Goal: Transaction & Acquisition: Purchase product/service

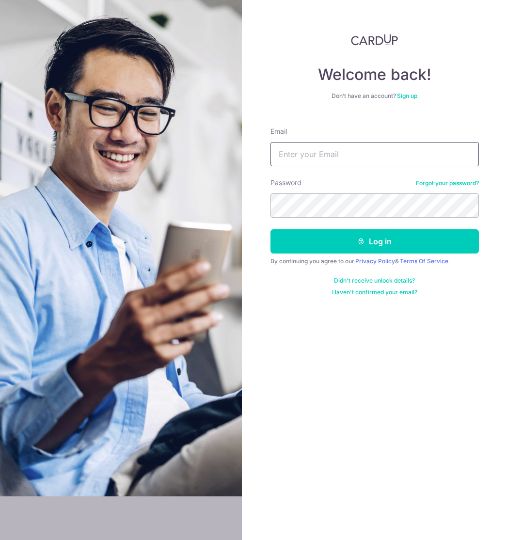
click at [364, 157] on input "Email" at bounding box center [374, 154] width 208 height 24
click at [0, 539] on com-1password-button at bounding box center [0, 540] width 0 height 0
type input "eugenesw@gmail.com"
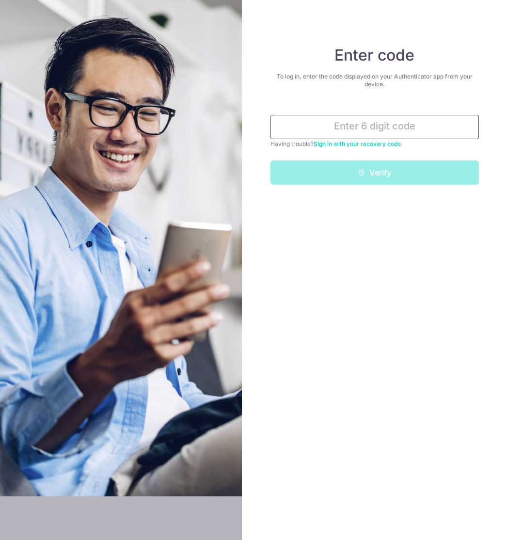
click at [380, 128] on input "text" at bounding box center [374, 127] width 208 height 24
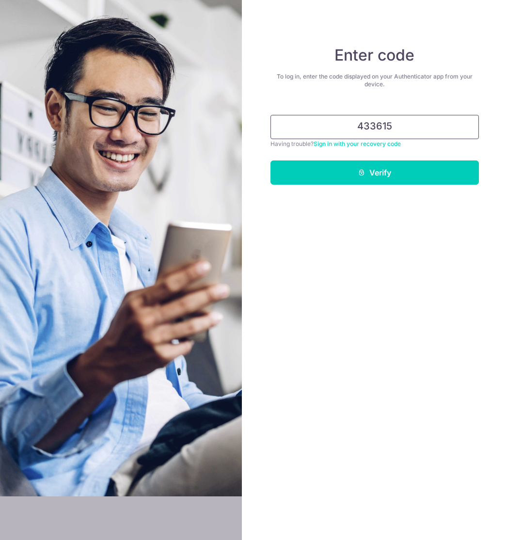
type input "433615"
click at [270, 160] on button "Verify" at bounding box center [374, 172] width 208 height 24
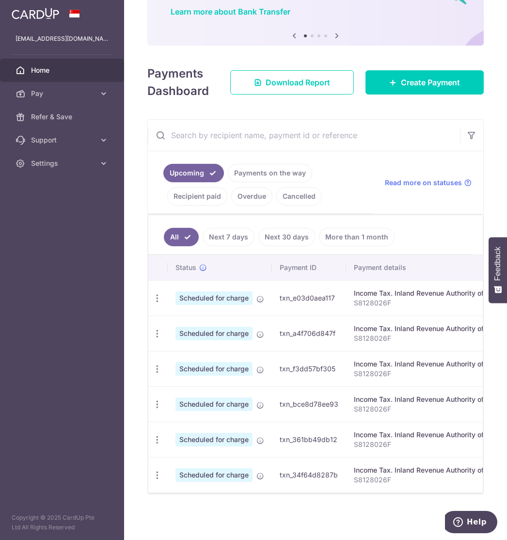
scroll to position [95, 0]
click at [51, 91] on span "Pay" at bounding box center [63, 94] width 64 height 10
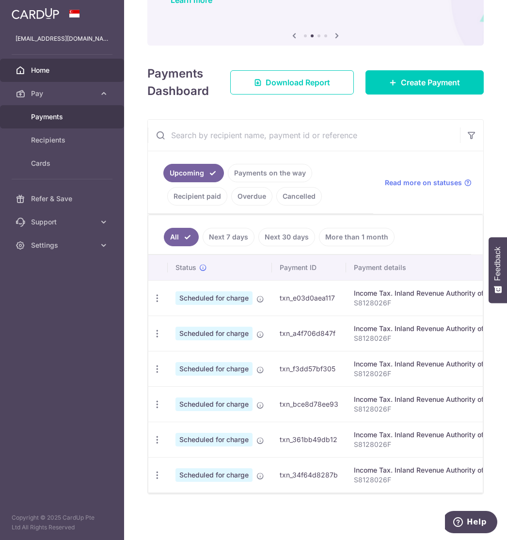
click at [50, 118] on span "Payments" at bounding box center [63, 117] width 64 height 10
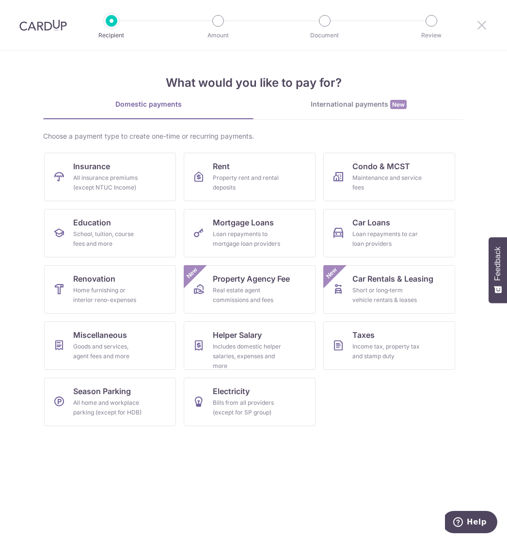
click at [480, 26] on icon at bounding box center [482, 25] width 12 height 12
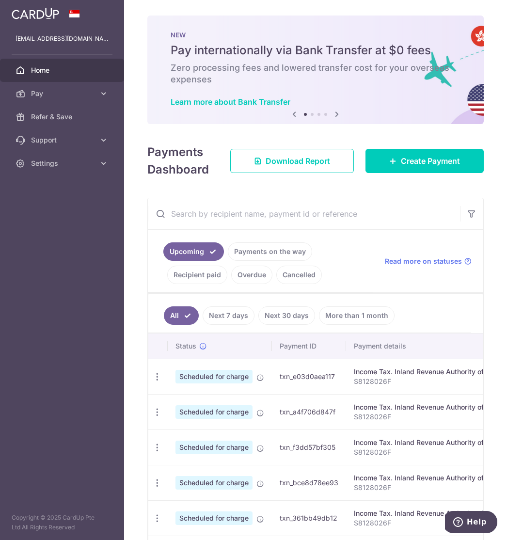
click at [172, 273] on link "Recipient paid" at bounding box center [197, 275] width 60 height 18
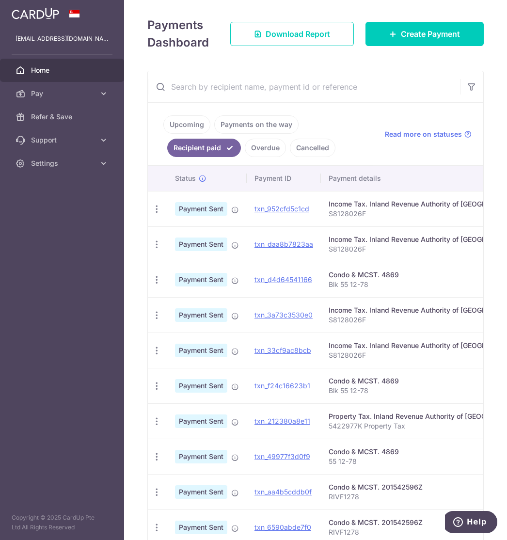
scroll to position [161, 0]
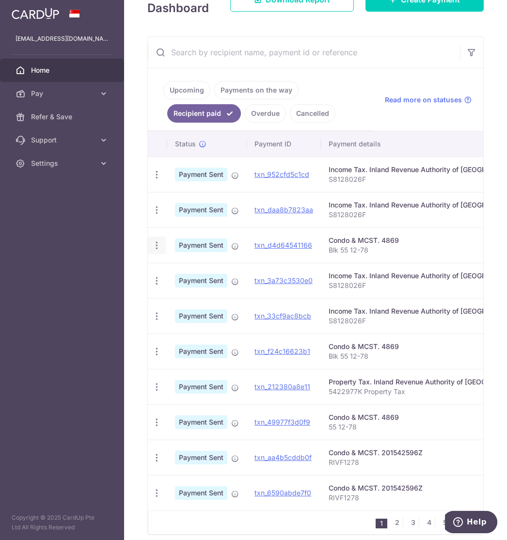
click at [158, 246] on icon "button" at bounding box center [157, 245] width 10 height 10
click at [360, 250] on p "Blk 55 12-78" at bounding box center [431, 250] width 205 height 10
click at [375, 238] on div "Condo & MCST. 4869" at bounding box center [431, 241] width 205 height 10
click at [212, 244] on span "Payment Sent" at bounding box center [201, 245] width 52 height 14
click at [31, 89] on span "Pay" at bounding box center [63, 94] width 64 height 10
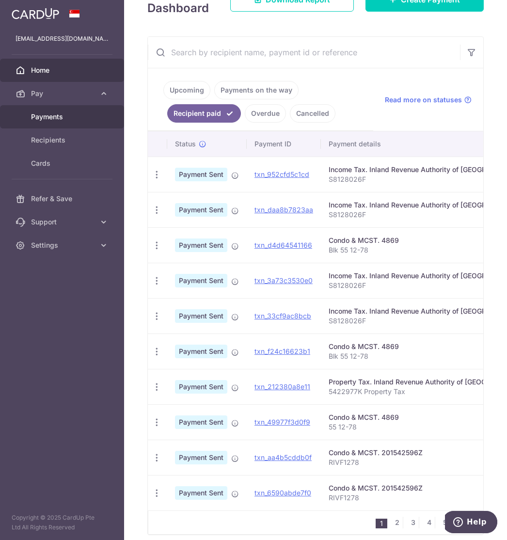
click at [54, 113] on span "Payments" at bounding box center [63, 117] width 64 height 10
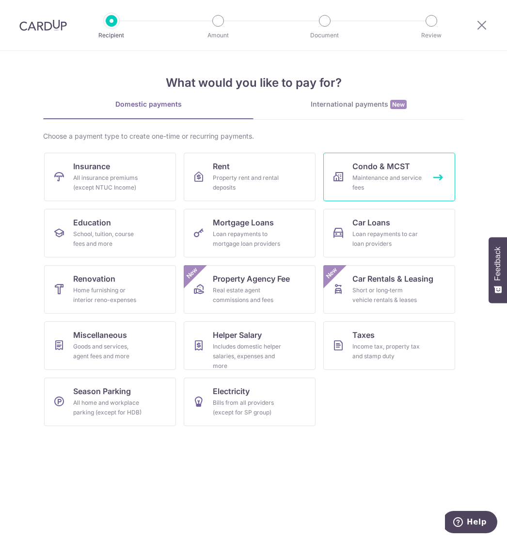
click at [385, 183] on div "Maintenance and service fees" at bounding box center [387, 182] width 70 height 19
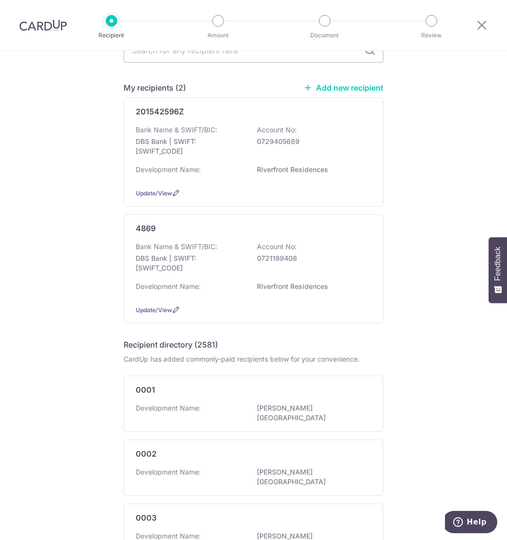
scroll to position [81, 0]
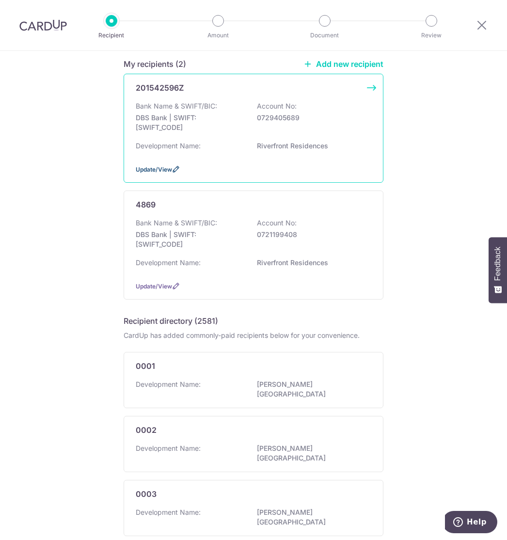
click at [175, 169] on icon at bounding box center [176, 169] width 8 height 8
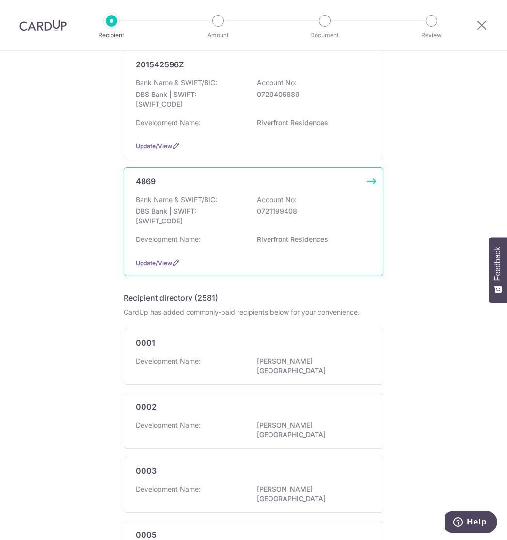
scroll to position [81, 0]
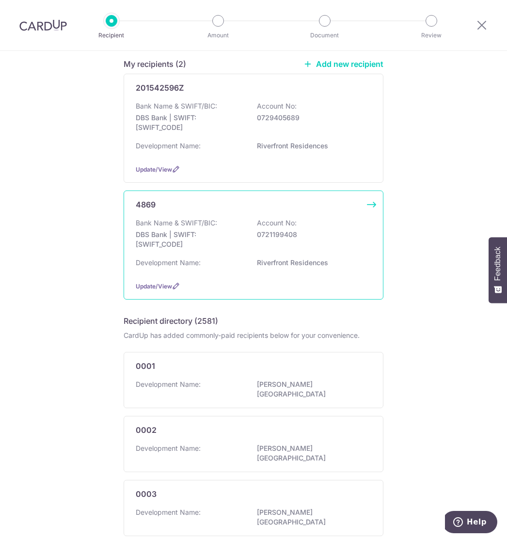
click at [303, 239] on p "0721199408" at bounding box center [311, 235] width 109 height 10
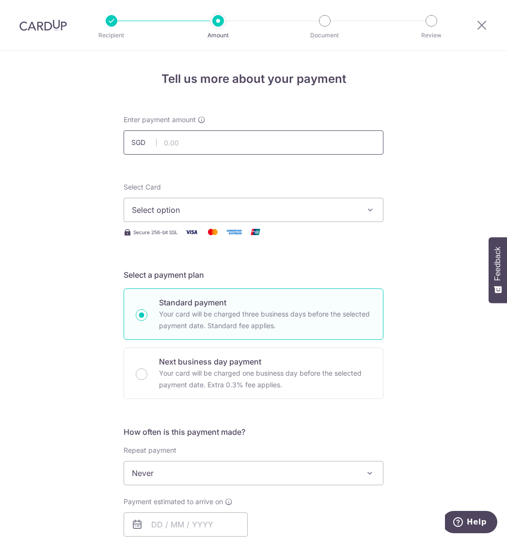
click at [254, 133] on input "text" at bounding box center [254, 142] width 260 height 24
type input "789.71"
click at [293, 213] on span "Select option" at bounding box center [245, 210] width 226 height 12
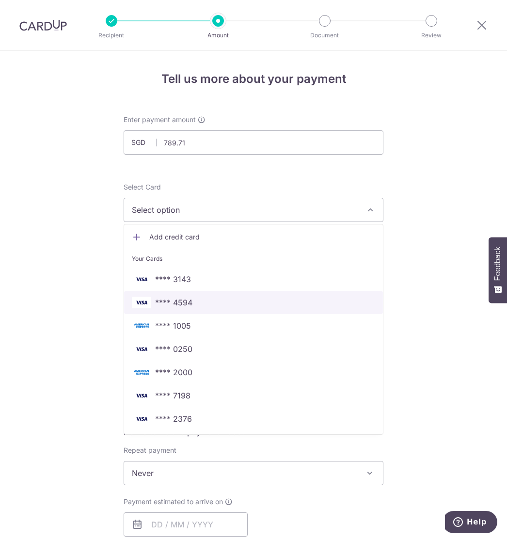
click at [269, 301] on span "**** 4594" at bounding box center [253, 303] width 243 height 12
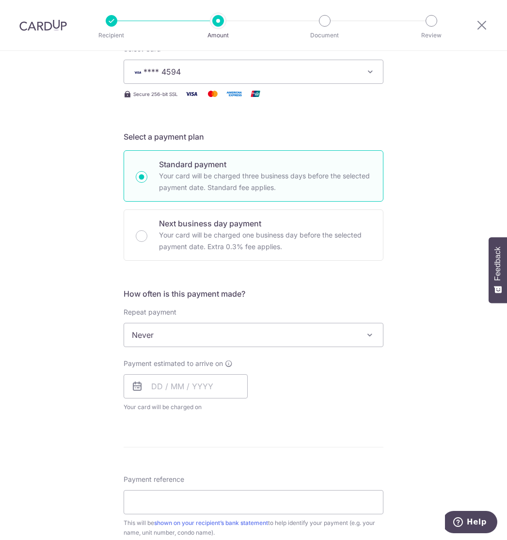
scroll to position [161, 0]
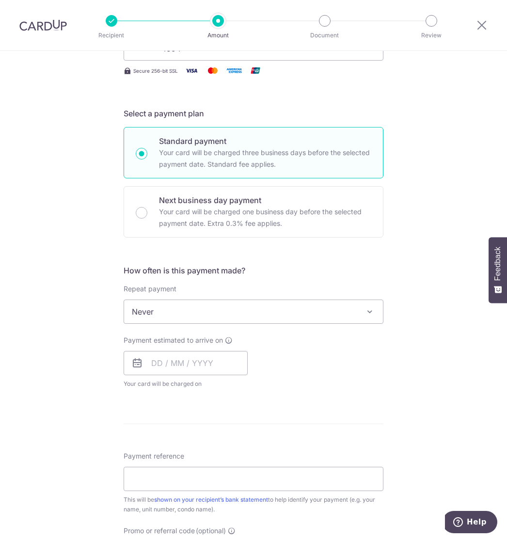
click at [269, 315] on span "Never" at bounding box center [253, 311] width 259 height 23
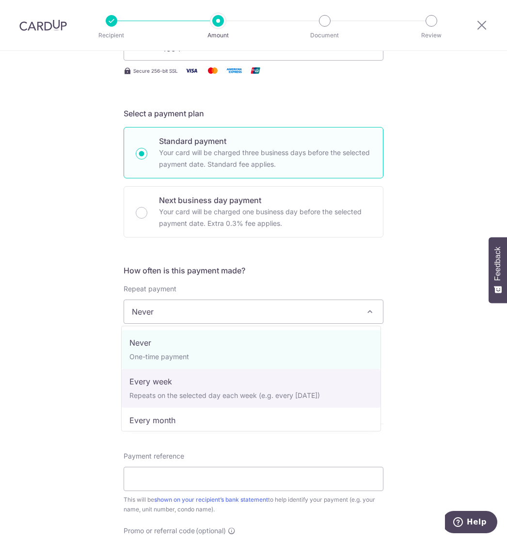
click at [77, 341] on div "Tell us more about your payment Enter payment amount SGD 789.71 789.71 Select C…" at bounding box center [253, 327] width 507 height 877
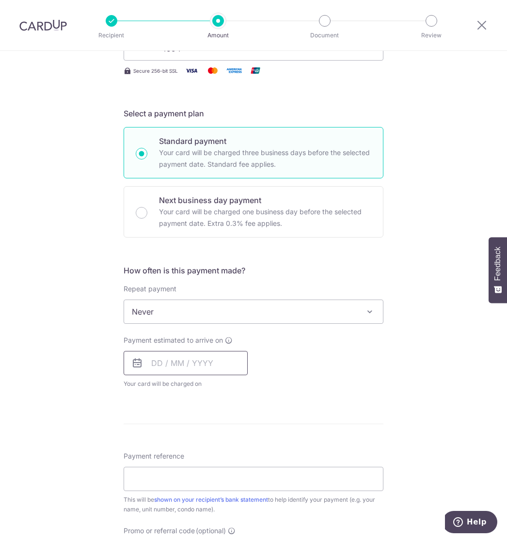
click at [199, 370] on input "text" at bounding box center [186, 363] width 124 height 24
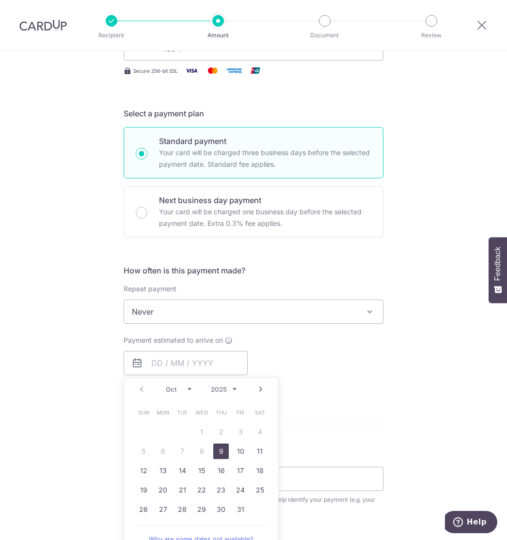
click at [222, 453] on link "9" at bounding box center [221, 451] width 16 height 16
type input "[DATE]"
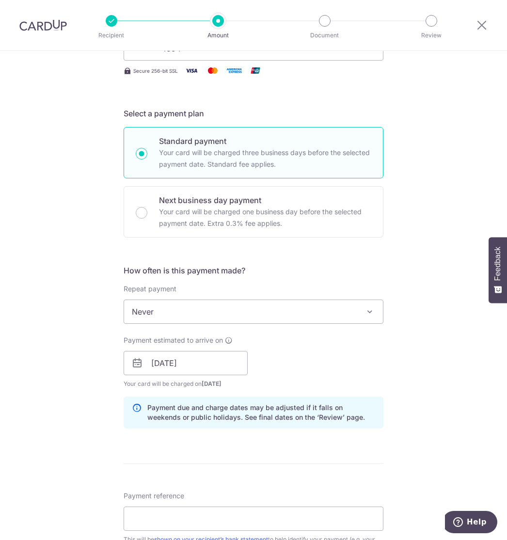
click at [67, 371] on div "Tell us more about your payment Enter payment amount SGD 789.71 789.71 Select C…" at bounding box center [253, 347] width 507 height 917
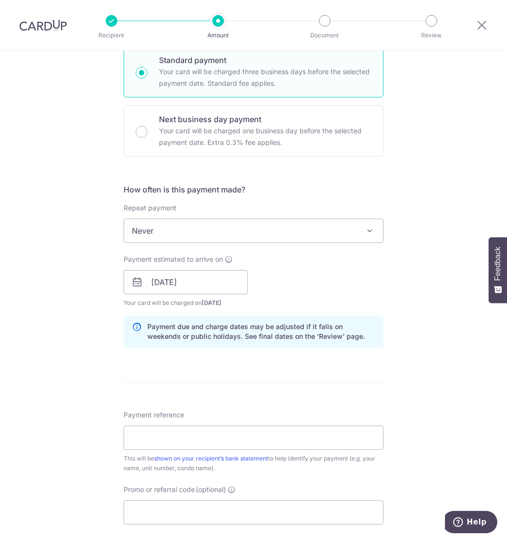
scroll to position [323, 0]
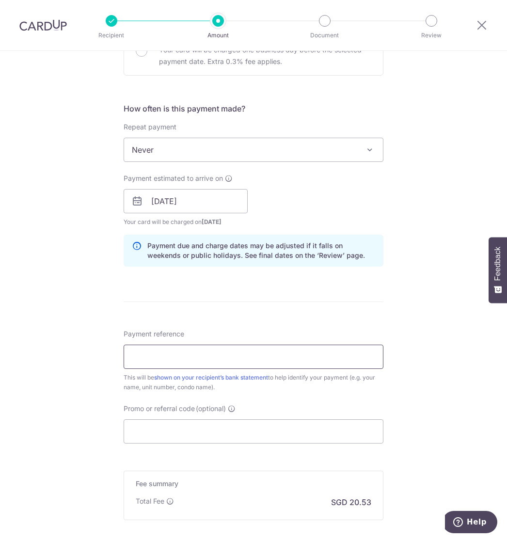
click at [257, 364] on input "Payment reference" at bounding box center [254, 357] width 260 height 24
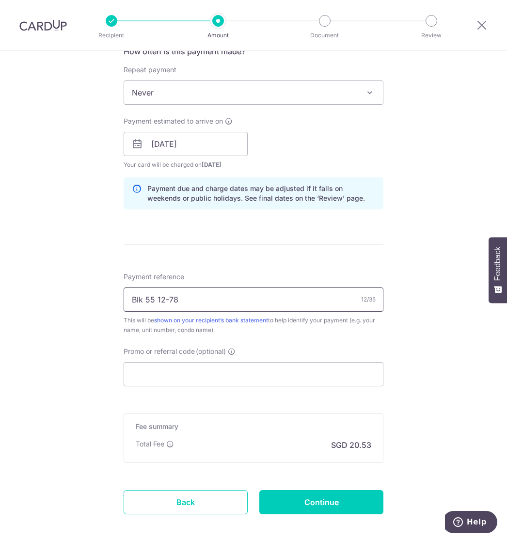
scroll to position [404, 0]
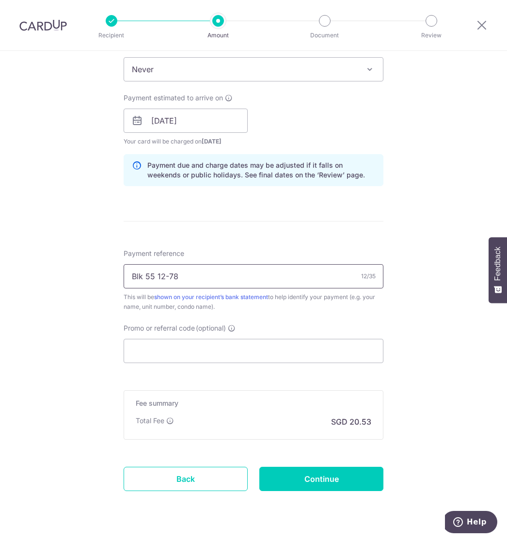
type input "Blk 55 12-78"
click at [188, 367] on form "Enter payment amount SGD 789.71 789.71 Select Card **** 4594 Add credit card Yo…" at bounding box center [254, 114] width 260 height 807
click at [205, 356] on input "Promo or referral code (optional)" at bounding box center [254, 351] width 260 height 24
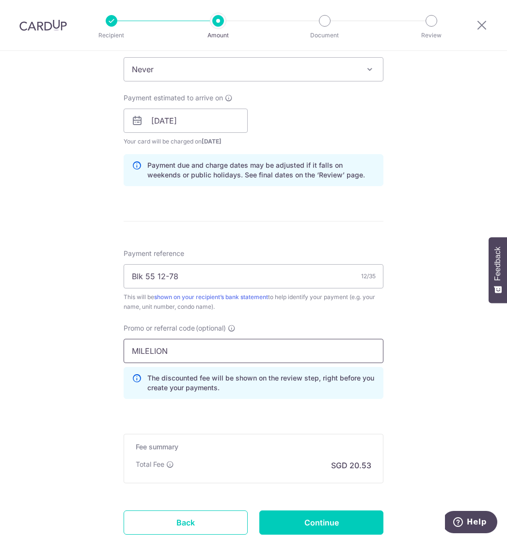
type input "MILELION"
click at [83, 388] on div "Tell us more about your payment Enter payment amount SGD 789.71 789.71 Select C…" at bounding box center [253, 127] width 507 height 960
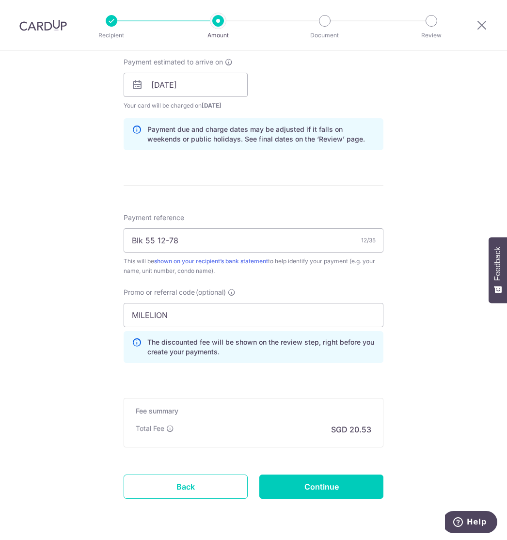
scroll to position [471, 0]
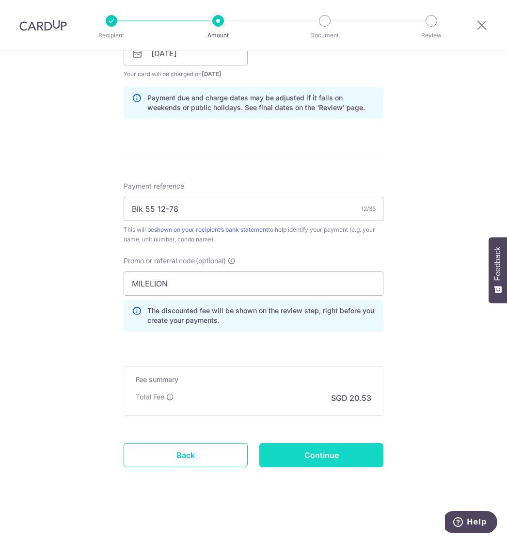
click at [337, 450] on input "Continue" at bounding box center [321, 455] width 124 height 24
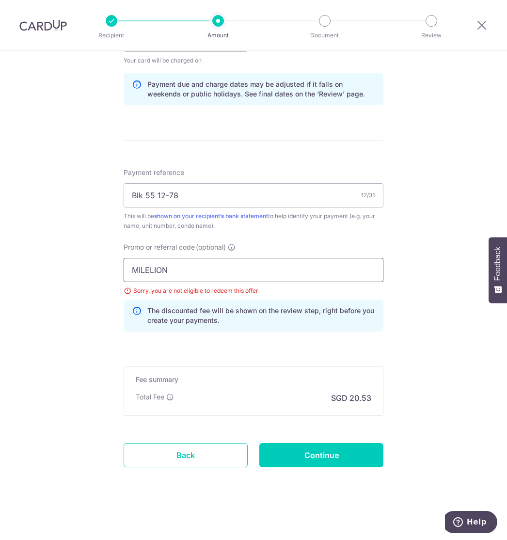
drag, startPoint x: 0, startPoint y: 0, endPoint x: 90, endPoint y: 270, distance: 284.5
click at [90, 270] on div "Tell us more about your payment Enter payment amount SGD 789.71 789.71 Select C…" at bounding box center [253, 53] width 507 height 974
type input "OFF225"
click at [326, 453] on input "Continue" at bounding box center [321, 455] width 124 height 24
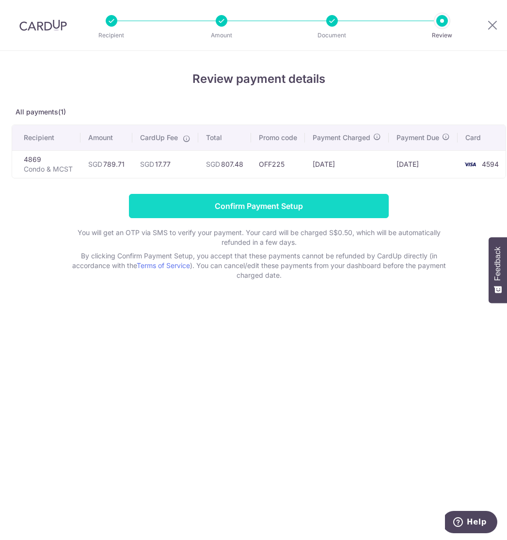
click at [249, 208] on input "Confirm Payment Setup" at bounding box center [259, 206] width 260 height 24
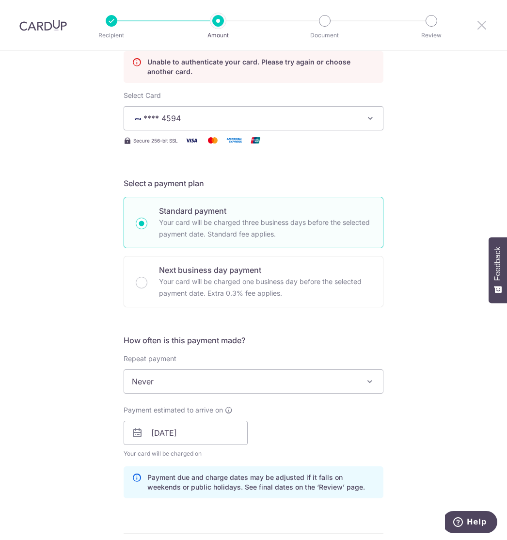
click at [480, 22] on icon at bounding box center [482, 25] width 12 height 12
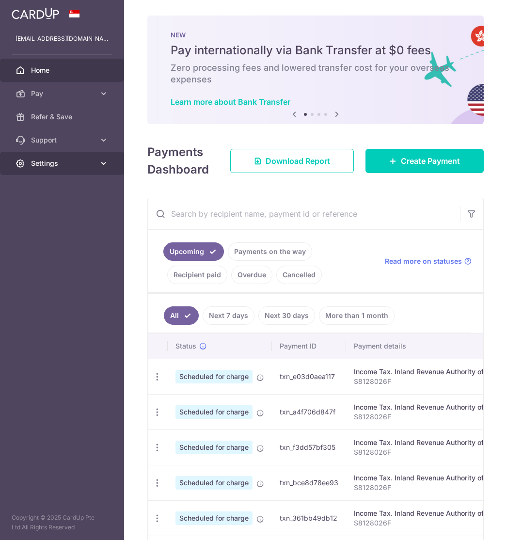
click at [59, 161] on span "Settings" at bounding box center [63, 163] width 64 height 10
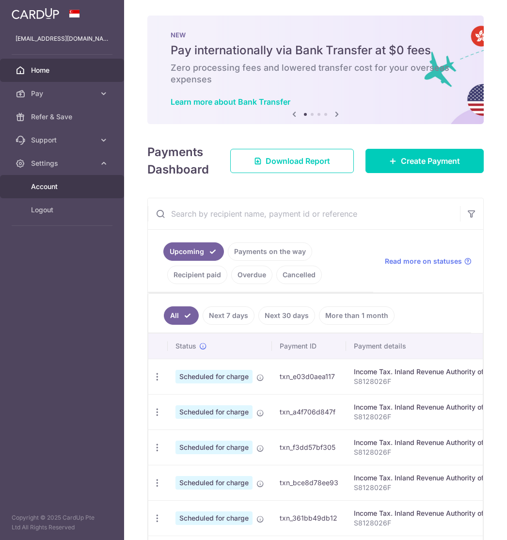
click at [60, 182] on span "Account" at bounding box center [63, 187] width 64 height 10
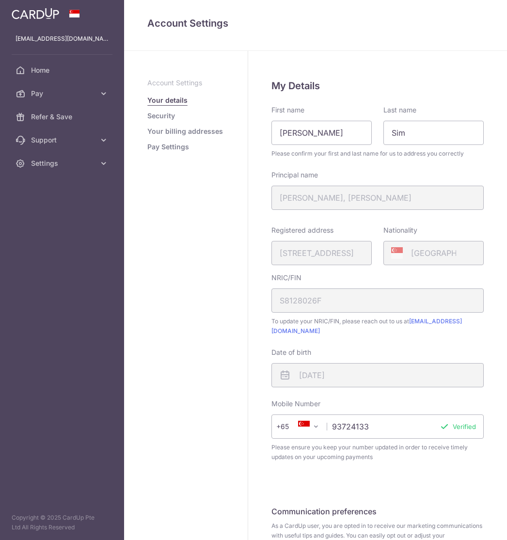
click at [161, 137] on ul "Account Settings Your details Security Your billing addresses Pay Settings" at bounding box center [185, 115] width 77 height 74
click at [174, 134] on link "Your billing addresses" at bounding box center [185, 132] width 76 height 10
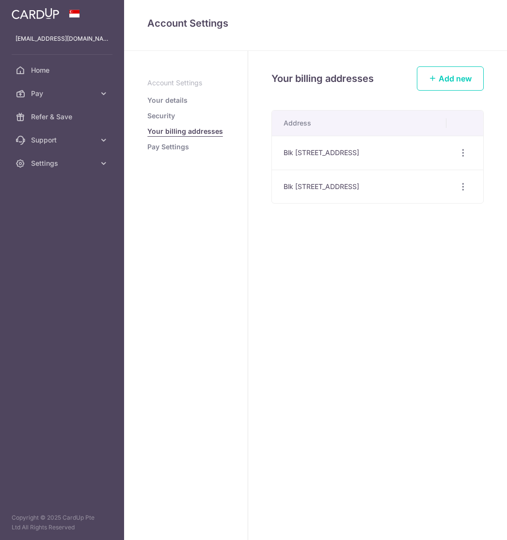
click at [172, 146] on link "Pay Settings" at bounding box center [168, 147] width 42 height 10
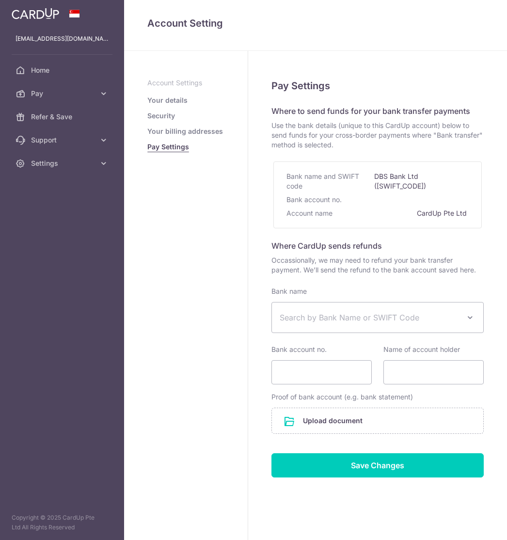
select select
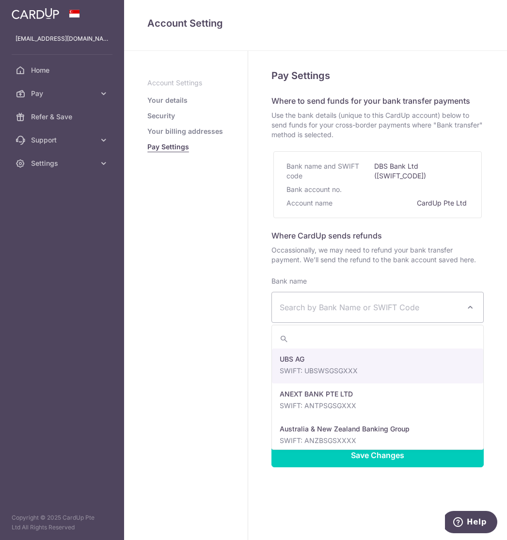
click at [365, 315] on span "Search by Bank Name or SWIFT Code" at bounding box center [377, 307] width 211 height 30
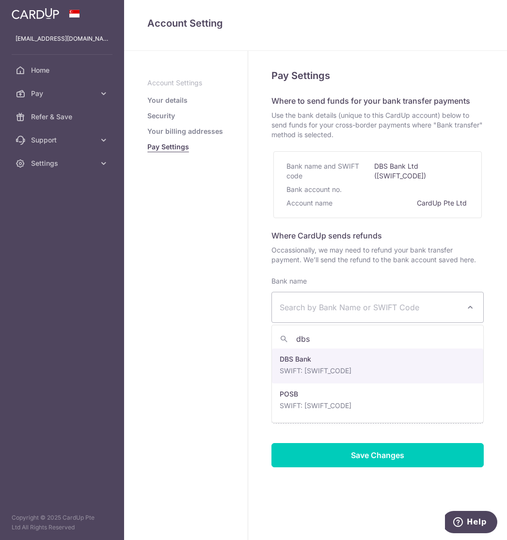
type input "dbs"
select select "6"
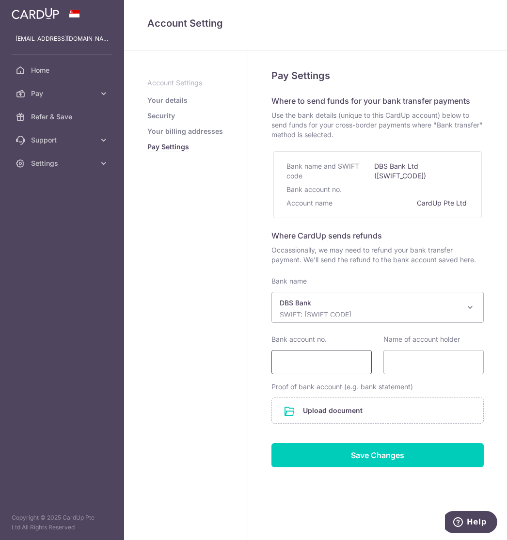
click at [324, 362] on input "Bank account no." at bounding box center [321, 362] width 100 height 24
click at [201, 320] on aside "Account Settings Your details Security Your billing addresses Pay Settings" at bounding box center [186, 295] width 124 height 489
click at [168, 98] on link "Your details" at bounding box center [167, 100] width 40 height 10
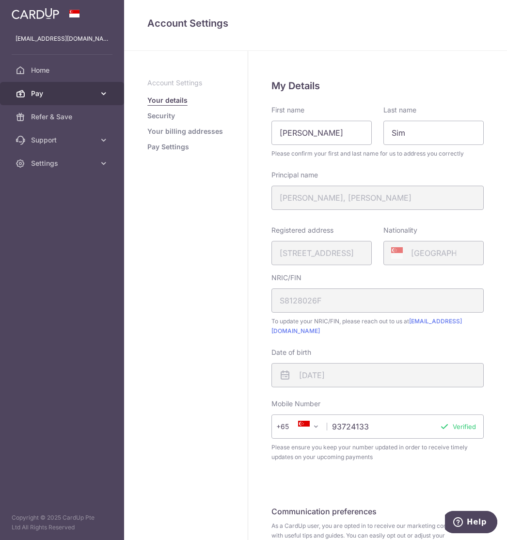
click at [50, 92] on span "Pay" at bounding box center [63, 94] width 64 height 10
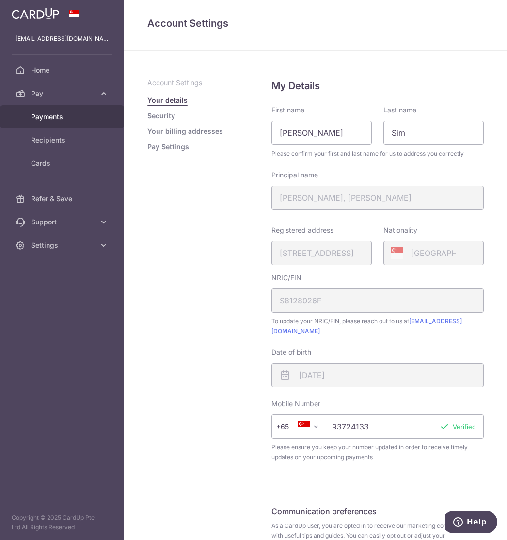
click at [63, 118] on span "Payments" at bounding box center [63, 117] width 64 height 10
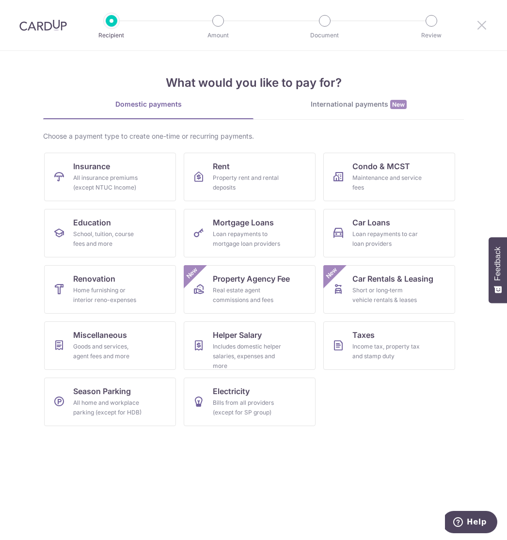
click at [484, 27] on icon at bounding box center [482, 25] width 12 height 12
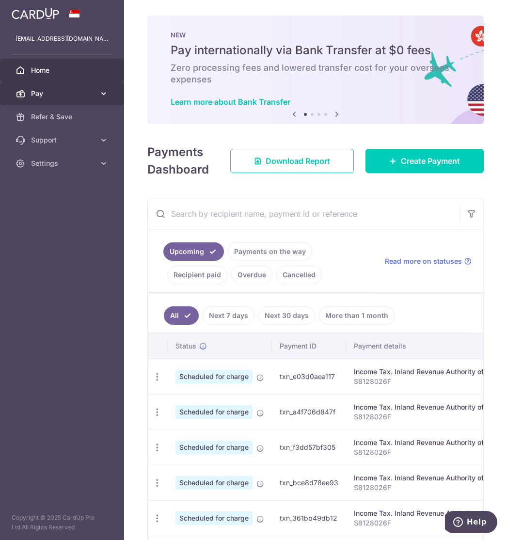
click at [50, 92] on span "Pay" at bounding box center [63, 94] width 64 height 10
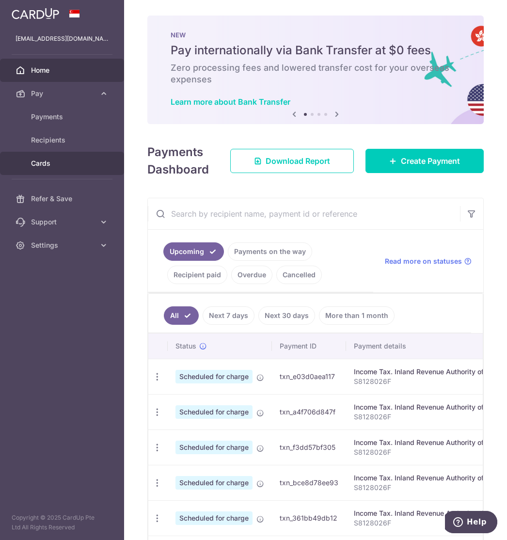
click at [41, 162] on span "Cards" at bounding box center [63, 163] width 64 height 10
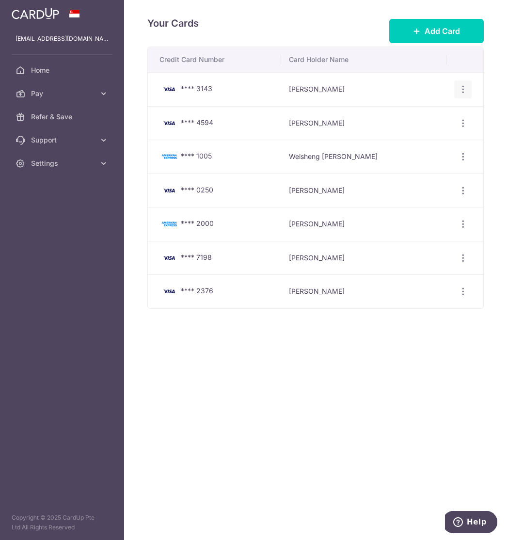
click at [464, 91] on icon "button" at bounding box center [463, 89] width 10 height 10
click at [422, 146] on link "Delete" at bounding box center [420, 139] width 101 height 23
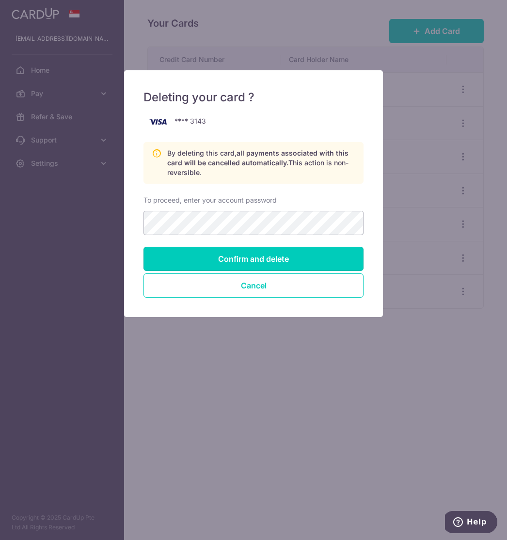
drag, startPoint x: 306, startPoint y: 257, endPoint x: 373, endPoint y: 178, distance: 103.5
click at [371, 180] on div "Deleting your card ? **** 3143 By deleting this card, all payments associated w…" at bounding box center [253, 193] width 259 height 247
click at [394, 174] on div "Deleting your card ? **** 3143 By deleting this card, all payments associated w…" at bounding box center [253, 270] width 507 height 540
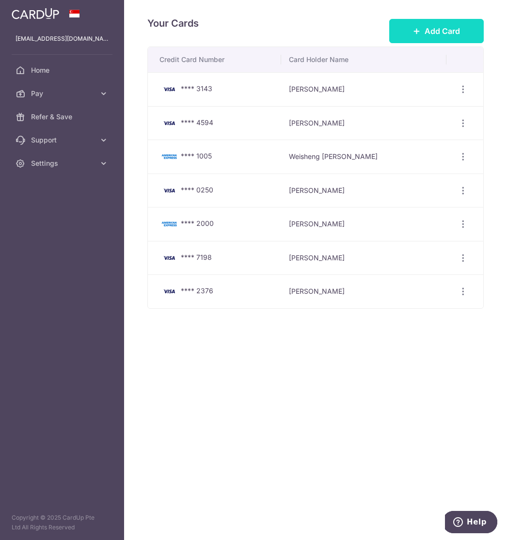
click at [454, 30] on span "Add Card" at bounding box center [442, 31] width 35 height 12
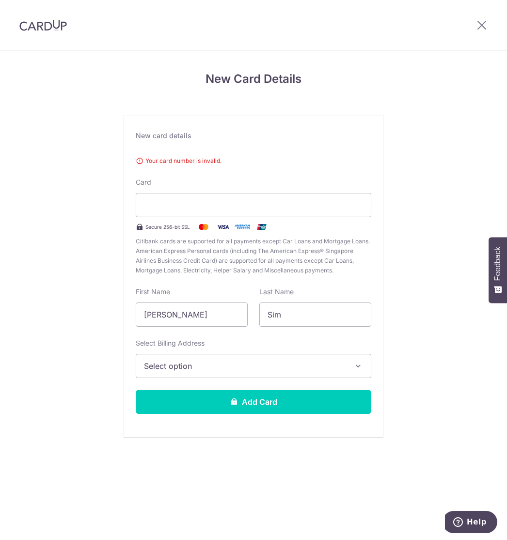
click at [183, 157] on span "Your card number is invalid." at bounding box center [254, 161] width 236 height 10
click at [244, 197] on div at bounding box center [254, 205] width 236 height 24
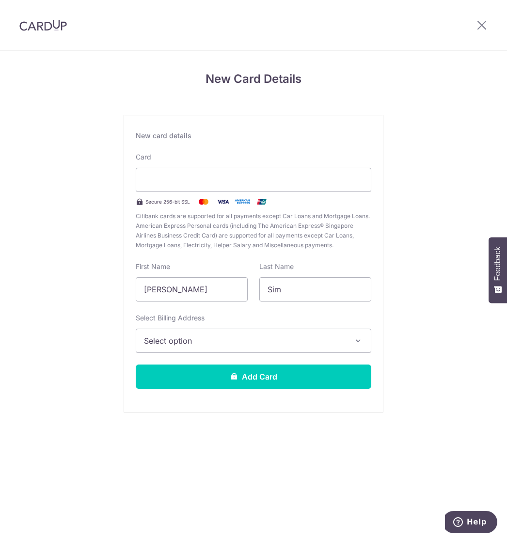
click at [431, 154] on div "New Card Details New card details Your card number is invalid. Card Secure 256-…" at bounding box center [253, 254] width 507 height 407
click at [243, 348] on button "Select option" at bounding box center [254, 341] width 236 height 24
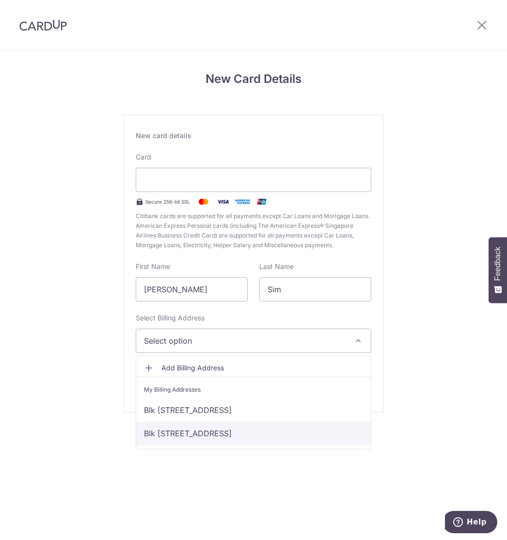
click at [248, 432] on link "Blk 253A Ang Mo Kio St 21 #06-177, Singapore, Singapore, Singapore-561253" at bounding box center [253, 433] width 235 height 23
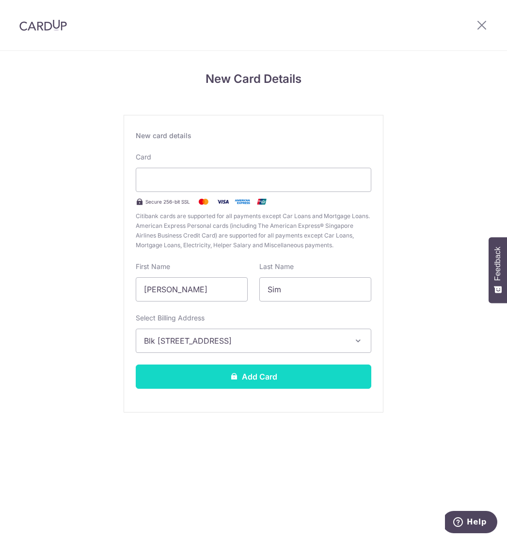
click at [271, 383] on button "Add Card" at bounding box center [254, 376] width 236 height 24
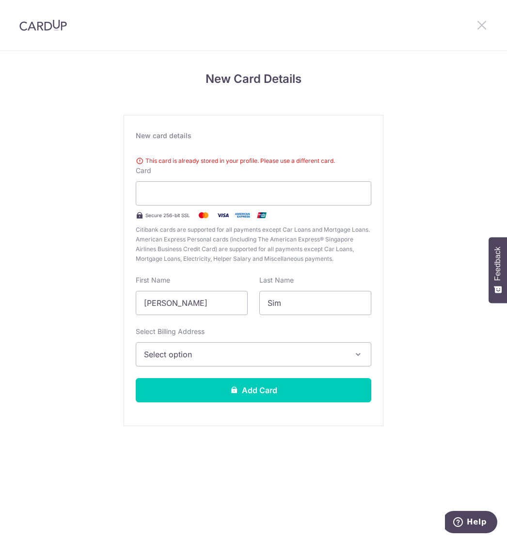
click at [485, 25] on icon at bounding box center [482, 25] width 12 height 12
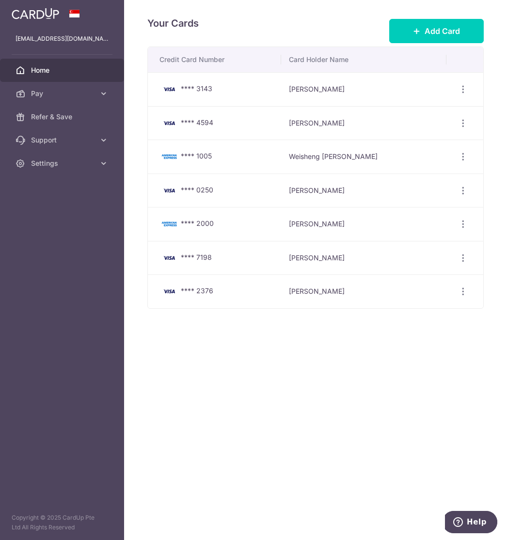
click at [37, 69] on span "Home" at bounding box center [63, 70] width 64 height 10
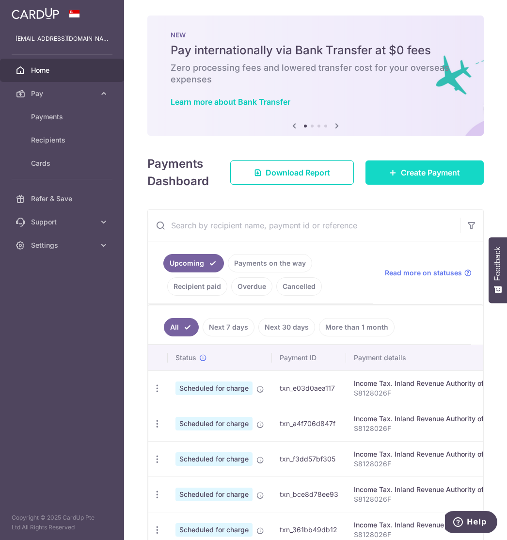
click at [418, 172] on span "Create Payment" at bounding box center [430, 173] width 59 height 12
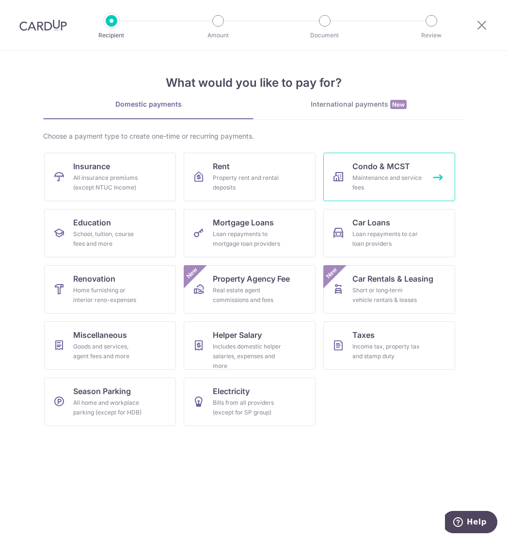
click at [407, 185] on div "Maintenance and service fees" at bounding box center [387, 182] width 70 height 19
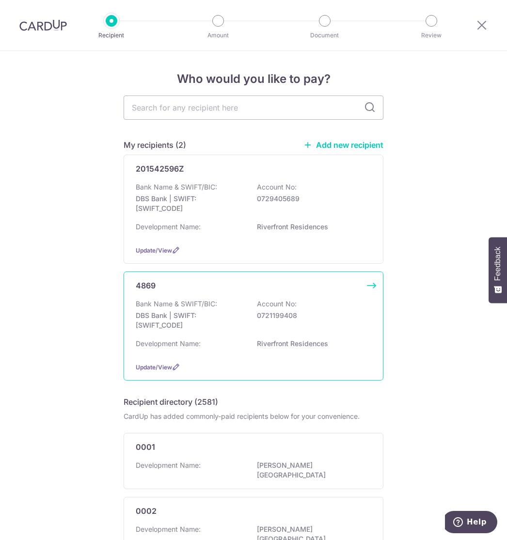
click at [276, 324] on div "Bank Name & SWIFT/BIC: DBS Bank | SWIFT: DBSSSGSGXXX Account No: 0721199408" at bounding box center [254, 317] width 236 height 36
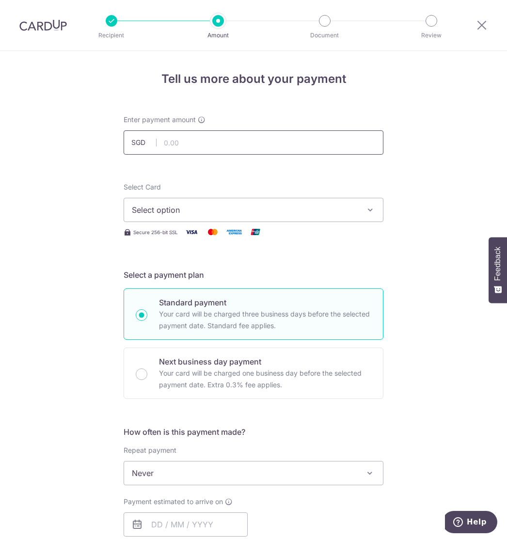
click at [204, 144] on input "text" at bounding box center [254, 142] width 260 height 24
type input "789.71"
click at [232, 205] on span "Select option" at bounding box center [245, 210] width 226 height 12
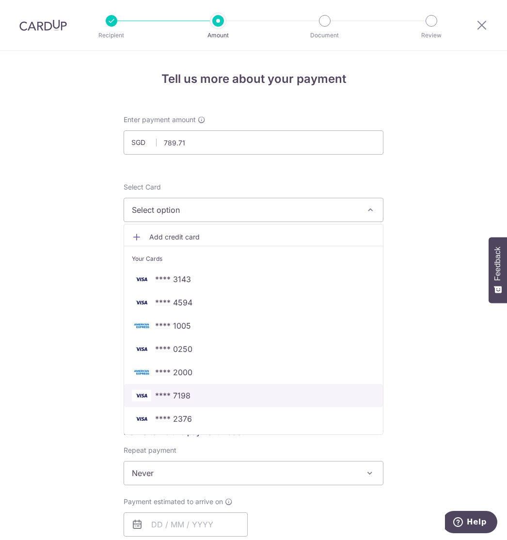
click at [193, 388] on link "**** 7198" at bounding box center [253, 395] width 259 height 23
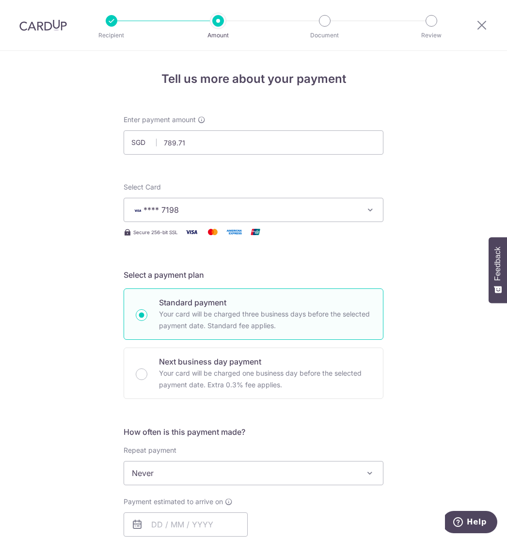
drag, startPoint x: 74, startPoint y: 304, endPoint x: 90, endPoint y: 316, distance: 19.1
click at [74, 304] on div "Tell us more about your payment Enter payment amount SGD 789.71 789.71 Select C…" at bounding box center [253, 489] width 507 height 877
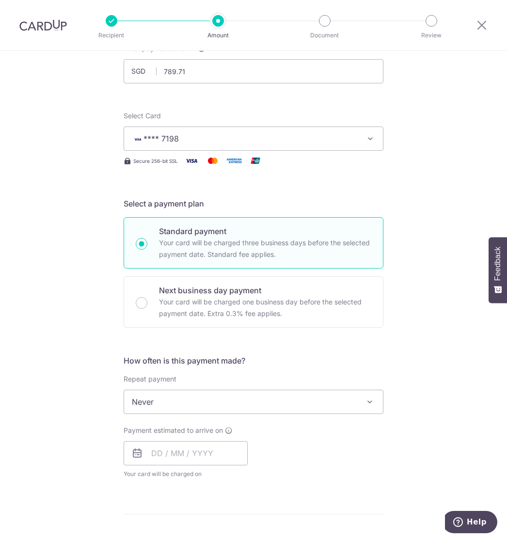
scroll to position [161, 0]
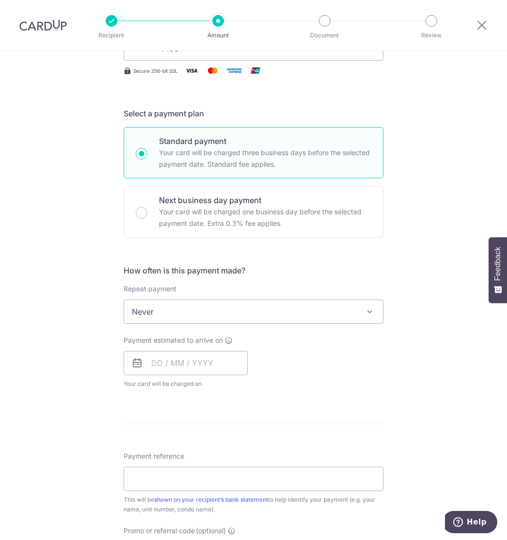
click at [215, 314] on span "Never" at bounding box center [253, 311] width 259 height 23
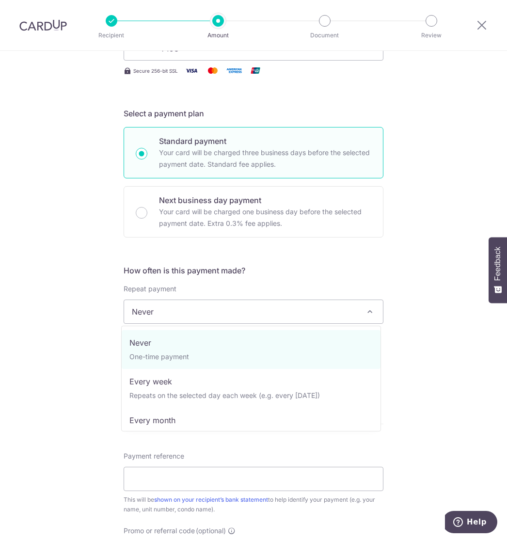
click at [40, 320] on div "Tell us more about your payment Enter payment amount SGD 789.71 789.71 Select C…" at bounding box center [253, 327] width 507 height 877
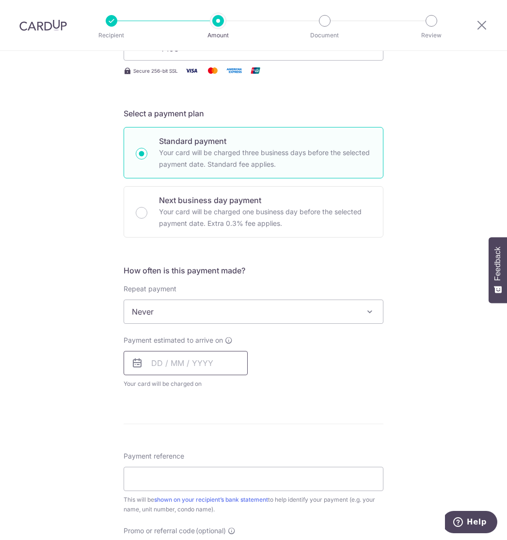
click at [187, 369] on input "text" at bounding box center [186, 363] width 124 height 24
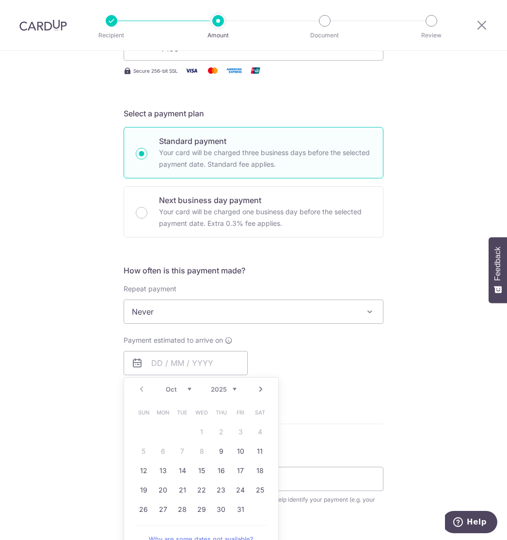
click at [214, 443] on td "9" at bounding box center [220, 451] width 19 height 19
type input "[DATE]"
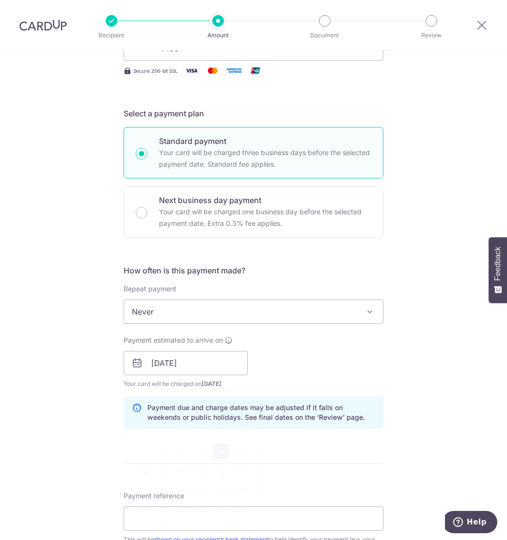
click at [217, 448] on link "9" at bounding box center [221, 451] width 16 height 16
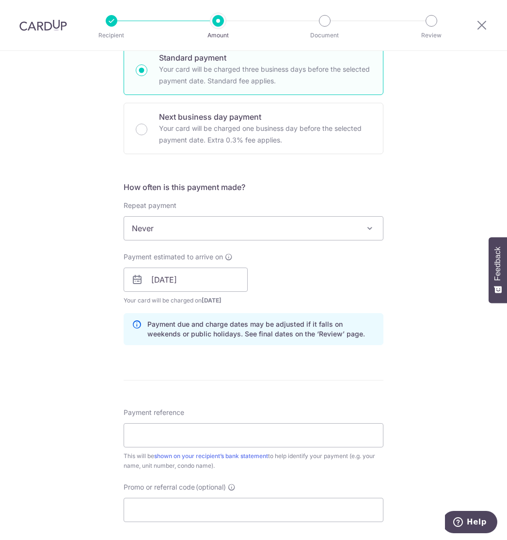
scroll to position [323, 0]
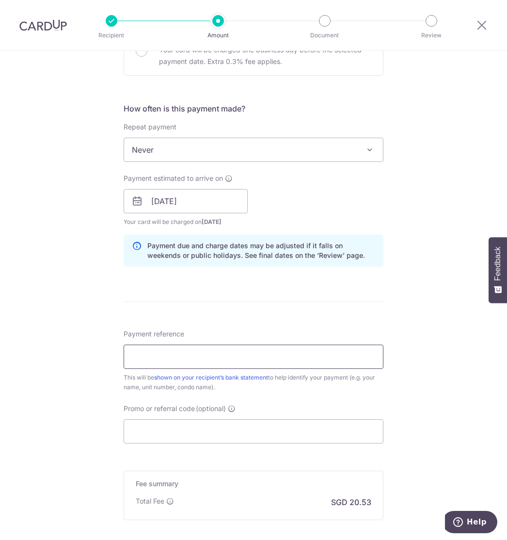
click at [189, 363] on input "Payment reference" at bounding box center [254, 357] width 260 height 24
type input "Blk 55 12-78"
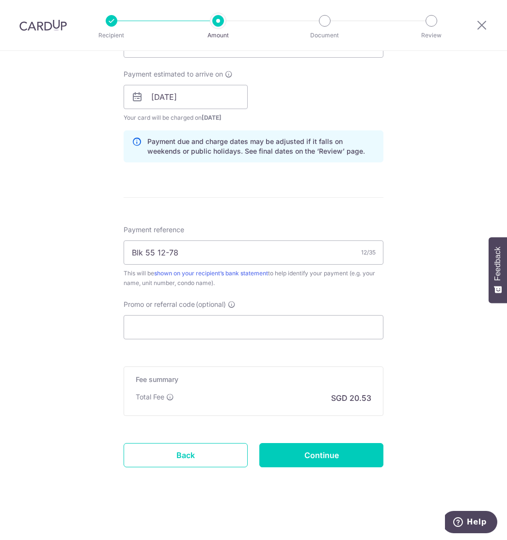
click at [238, 312] on div "Promo or referral code (optional) The discounted fee will be shown on the revie…" at bounding box center [254, 320] width 260 height 40
click at [235, 326] on input "Promo or referral code (optional)" at bounding box center [254, 327] width 260 height 24
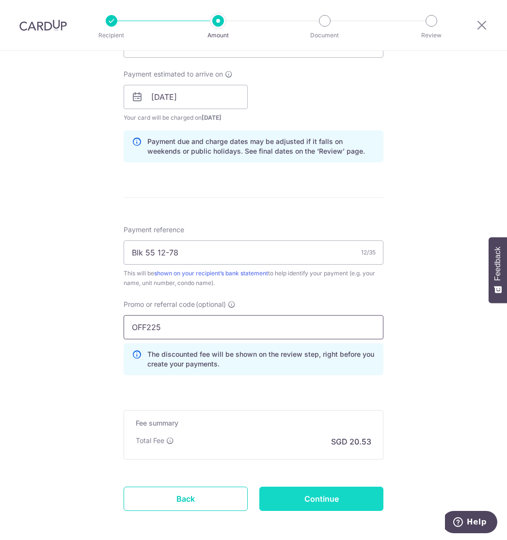
type input "OFF225"
click at [322, 494] on input "Continue" at bounding box center [321, 499] width 124 height 24
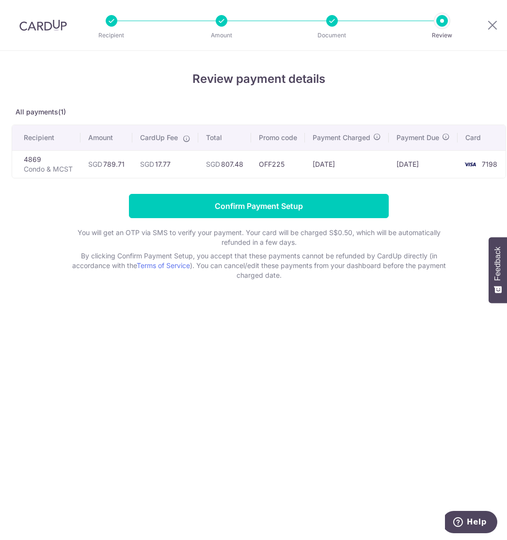
scroll to position [0, 8]
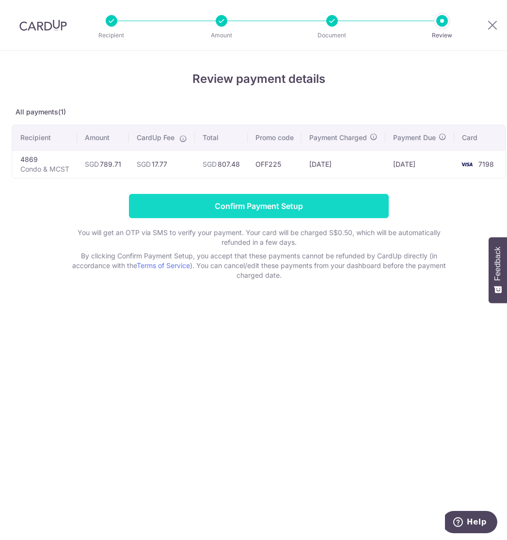
click at [269, 209] on input "Confirm Payment Setup" at bounding box center [259, 206] width 260 height 24
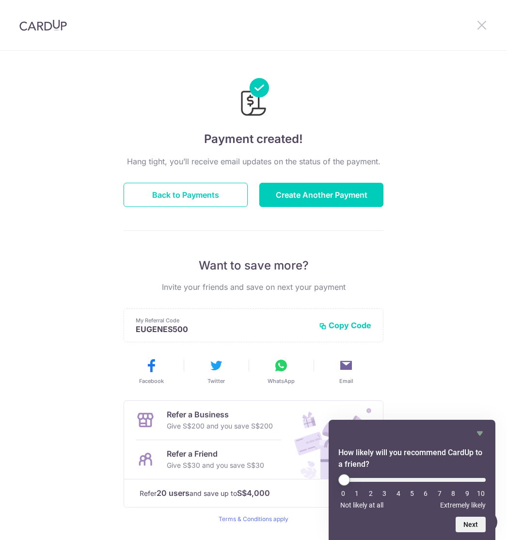
click at [481, 27] on icon at bounding box center [482, 25] width 12 height 12
